Goal: Navigation & Orientation: Find specific page/section

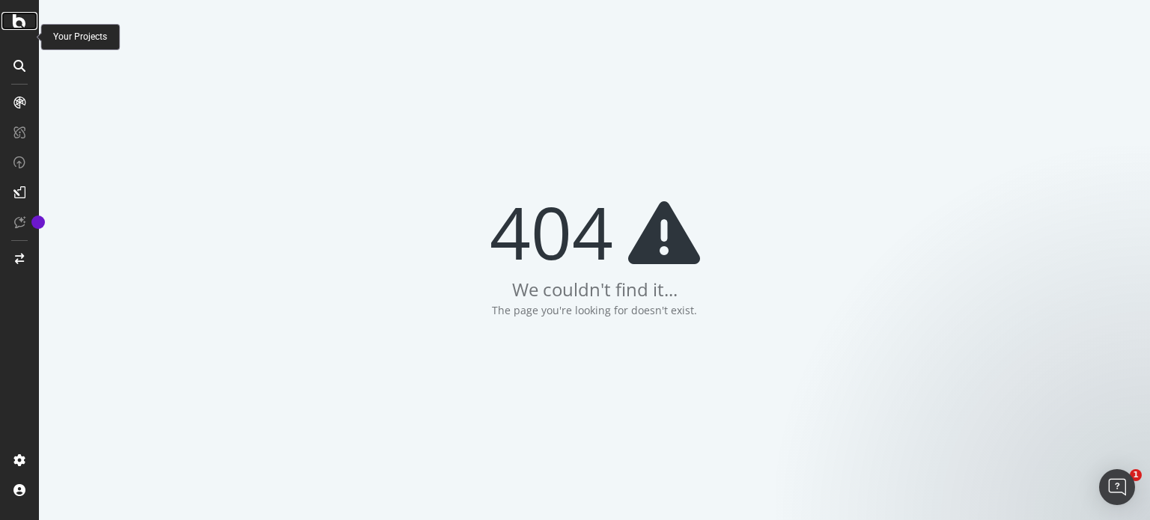
click at [18, 30] on icon at bounding box center [19, 21] width 13 height 18
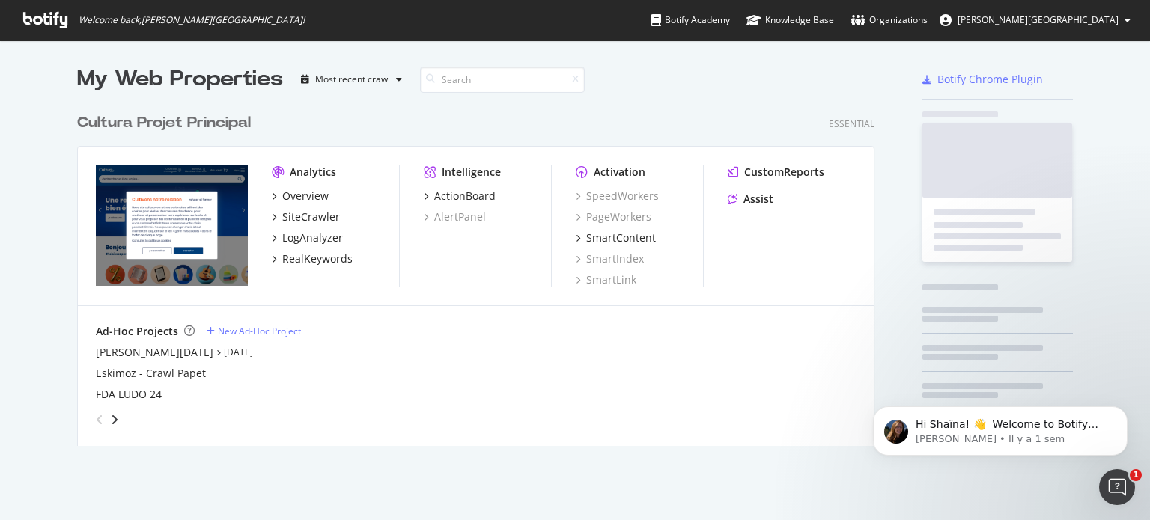
scroll to position [340, 798]
